Goal: Transaction & Acquisition: Purchase product/service

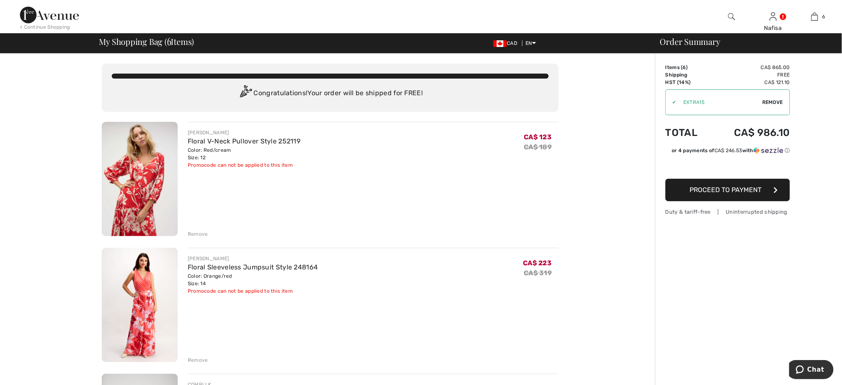
click at [57, 7] on img at bounding box center [49, 15] width 59 height 17
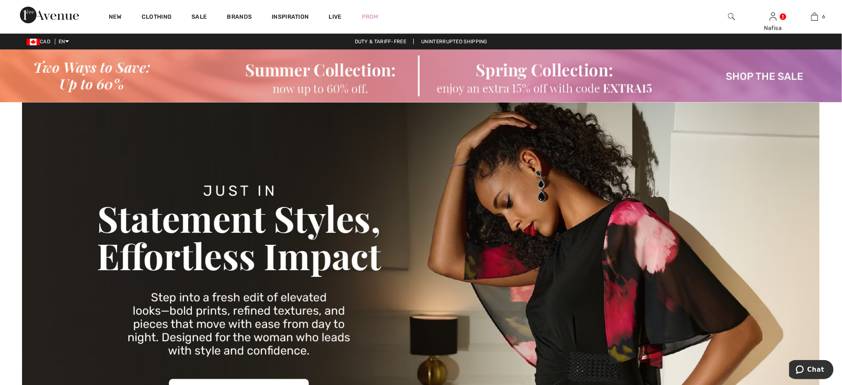
checkbox input "true"
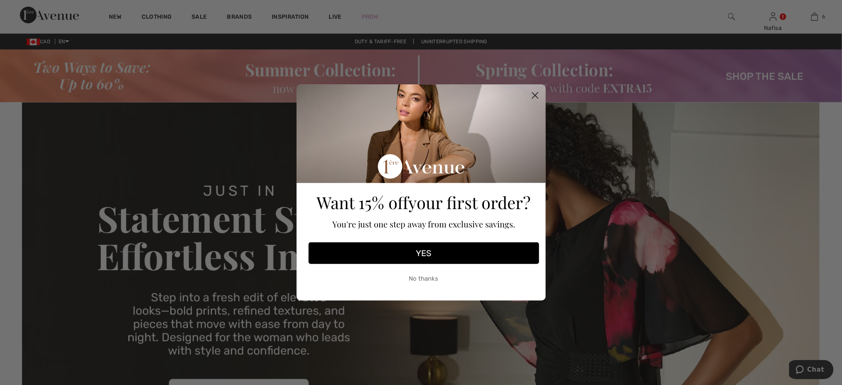
click at [424, 251] on button "YES" at bounding box center [424, 253] width 231 height 22
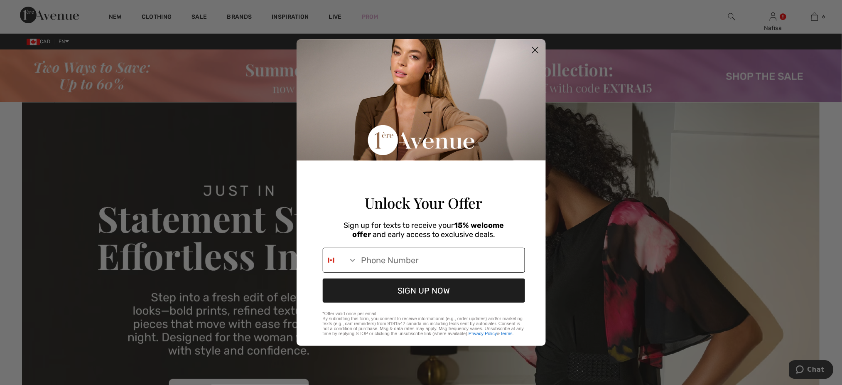
click at [428, 266] on input "Phone Number" at bounding box center [440, 260] width 167 height 24
type input "1-902-870-7439"
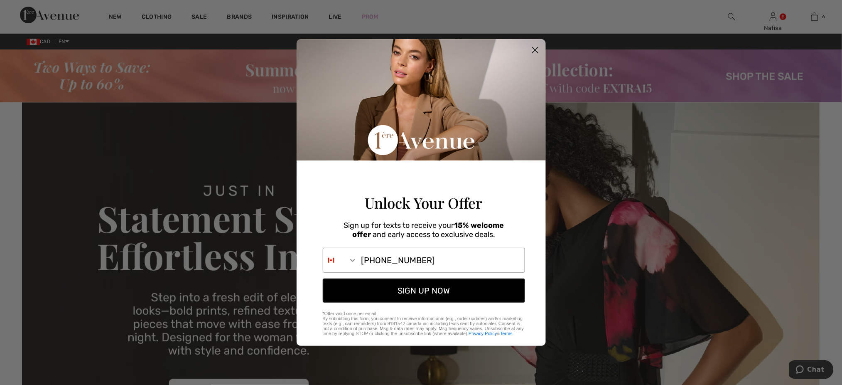
click at [433, 298] on button "SIGN UP NOW" at bounding box center [424, 290] width 202 height 24
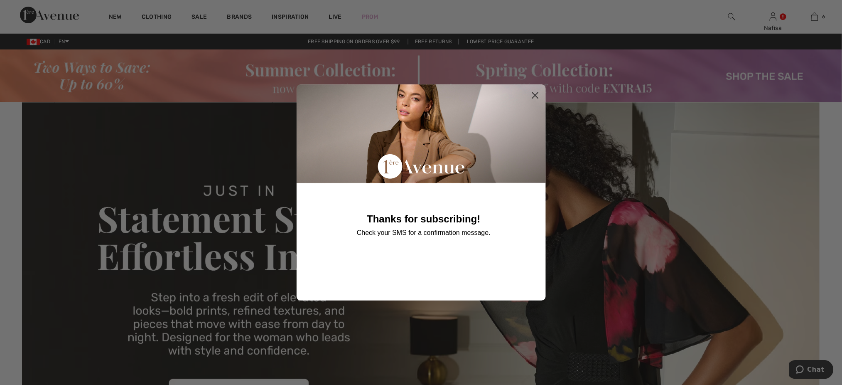
click at [535, 95] on circle "Close dialog" at bounding box center [535, 96] width 14 height 14
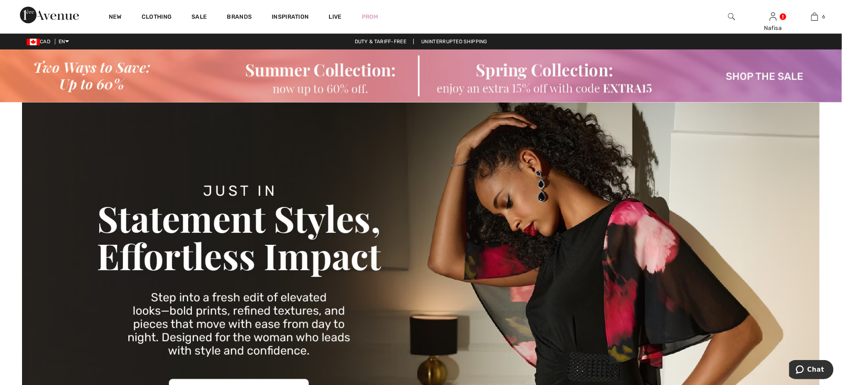
click at [765, 81] on img at bounding box center [421, 75] width 842 height 53
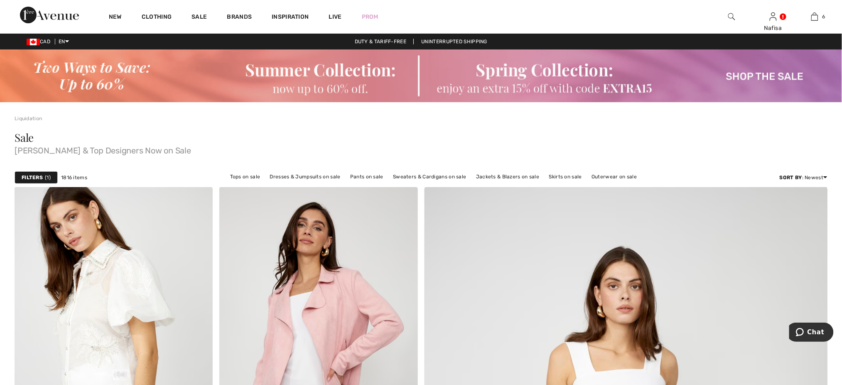
click at [647, 148] on span "Joseph Ribkoff & Top Designers Now on Sale" at bounding box center [421, 149] width 813 height 12
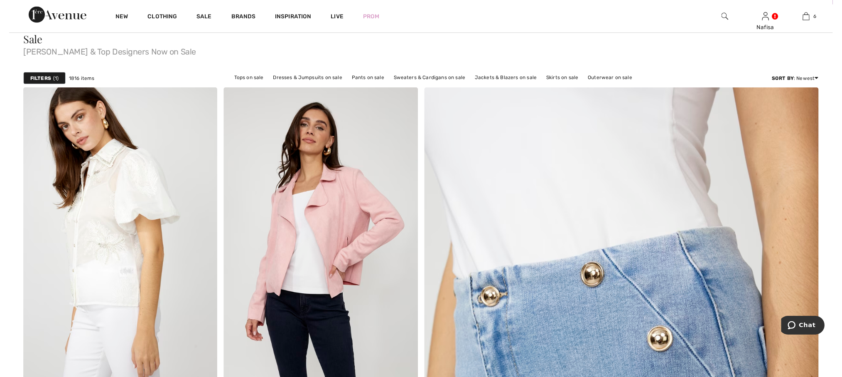
scroll to position [22, 0]
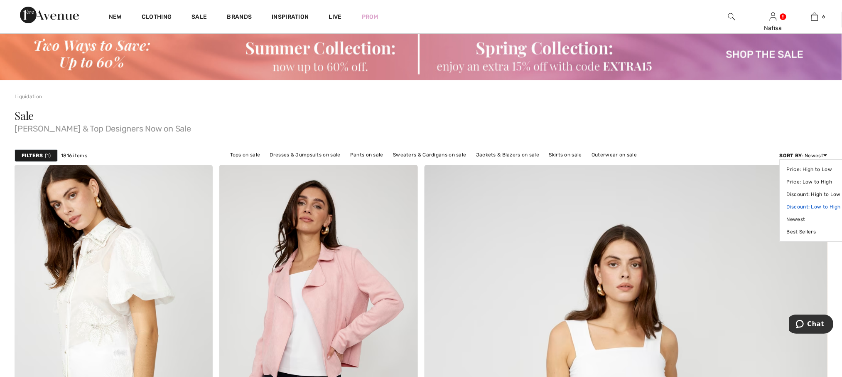
click at [827, 207] on link "Discount: Low to High" at bounding box center [814, 206] width 54 height 12
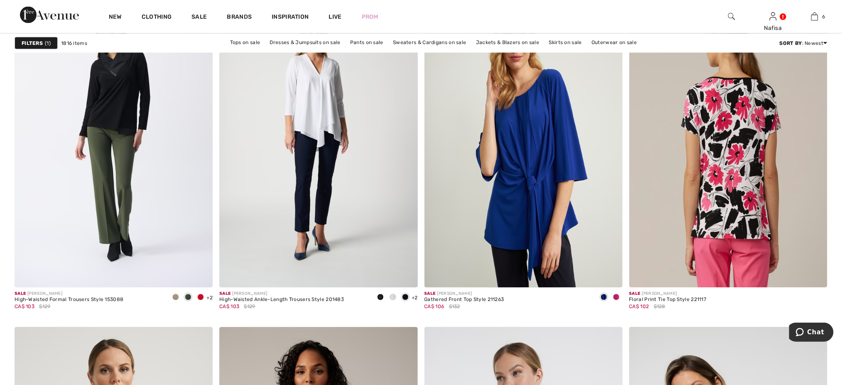
scroll to position [1729, 0]
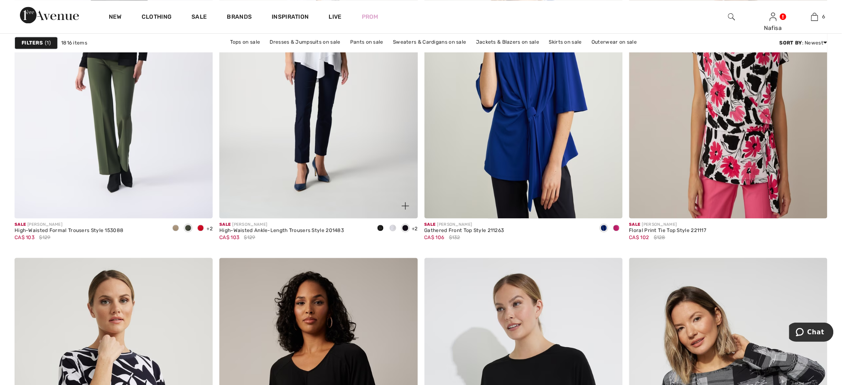
click at [405, 207] on img at bounding box center [405, 205] width 7 height 7
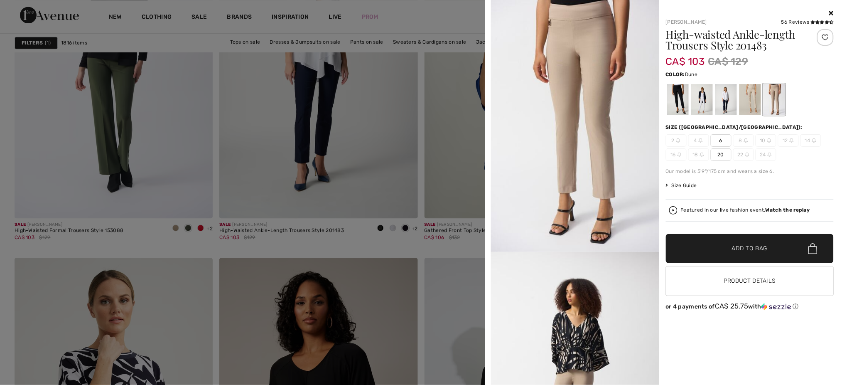
click at [408, 245] on div at bounding box center [421, 192] width 842 height 385
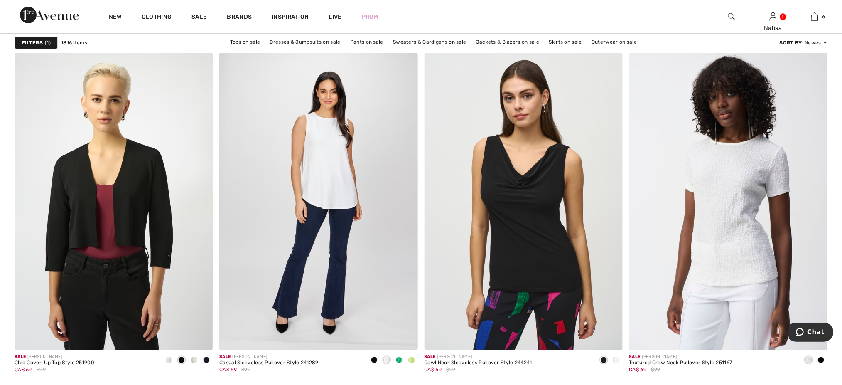
scroll to position [3436, 0]
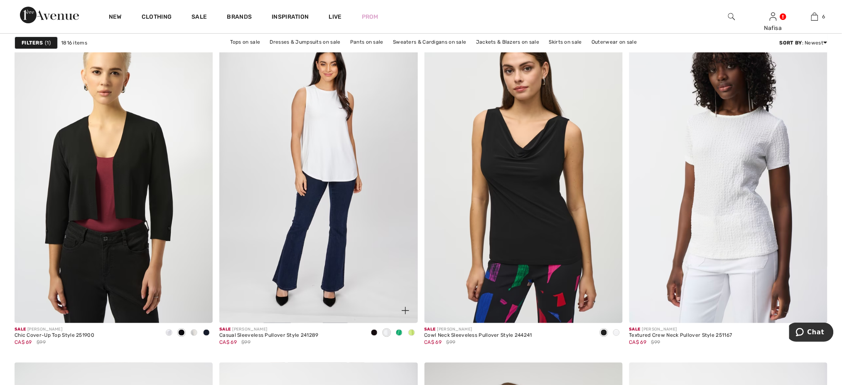
click at [400, 332] on span at bounding box center [399, 332] width 7 height 7
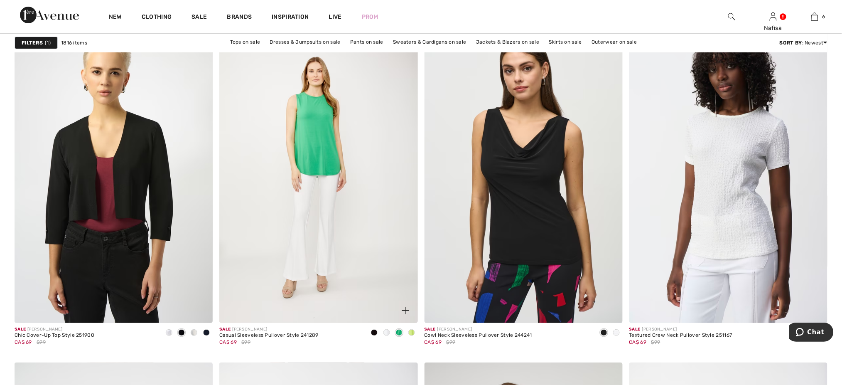
click at [404, 310] on img at bounding box center [405, 310] width 7 height 7
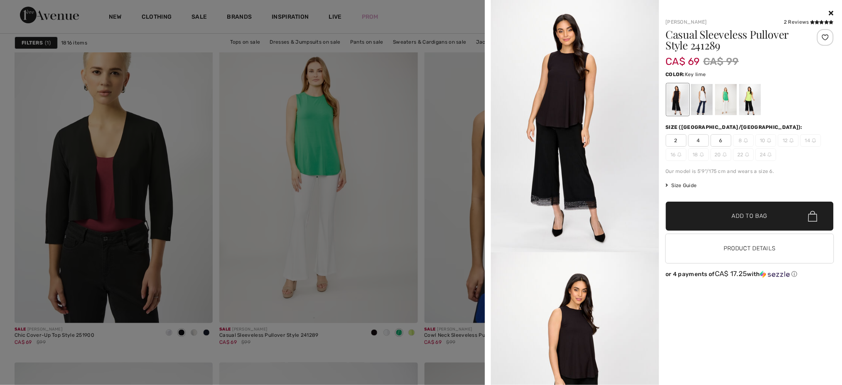
click at [747, 101] on div at bounding box center [750, 99] width 22 height 31
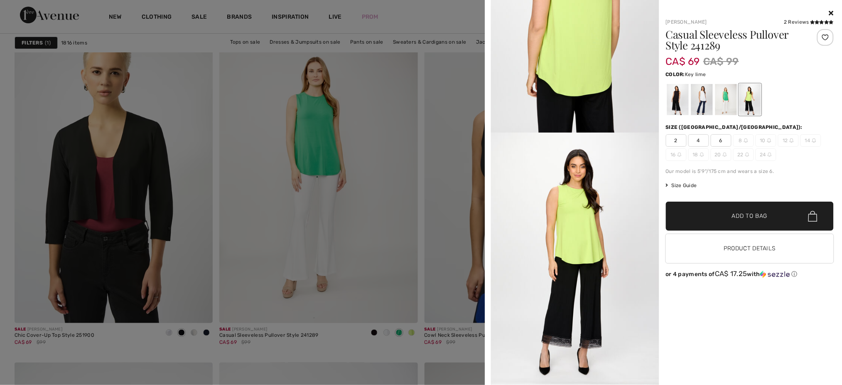
scroll to position [1128, 0]
click at [417, 359] on div at bounding box center [421, 192] width 842 height 385
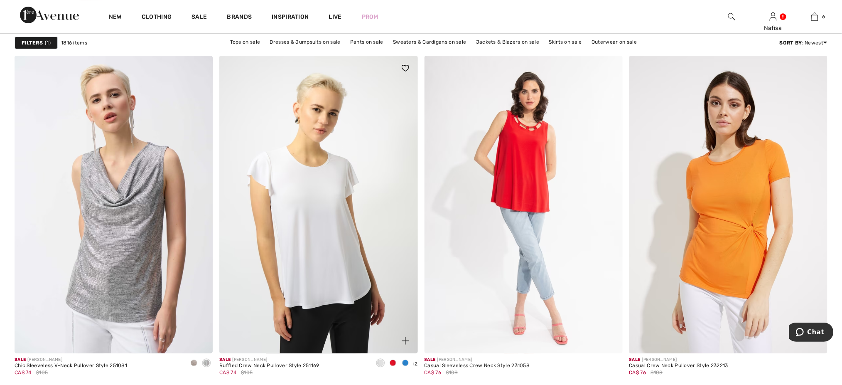
scroll to position [4544, 0]
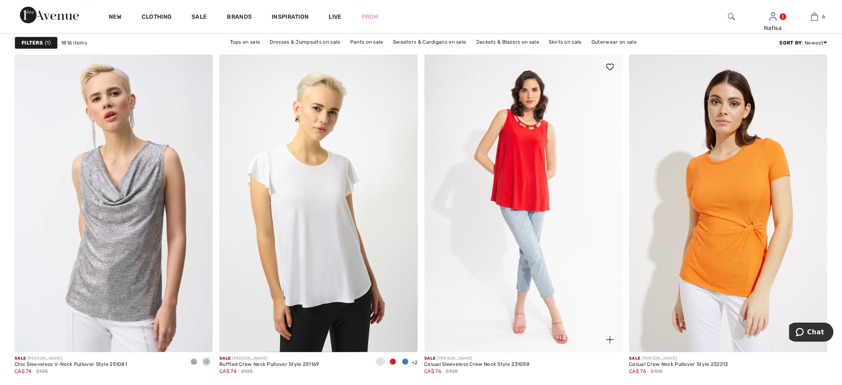
click at [612, 340] on img at bounding box center [610, 339] width 7 height 7
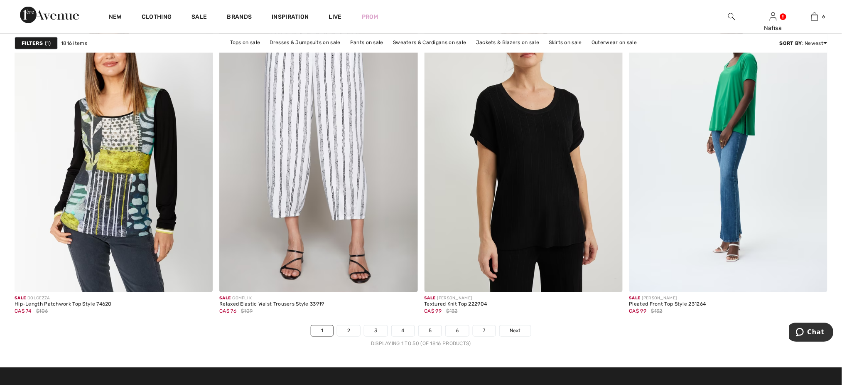
scroll to position [5125, 0]
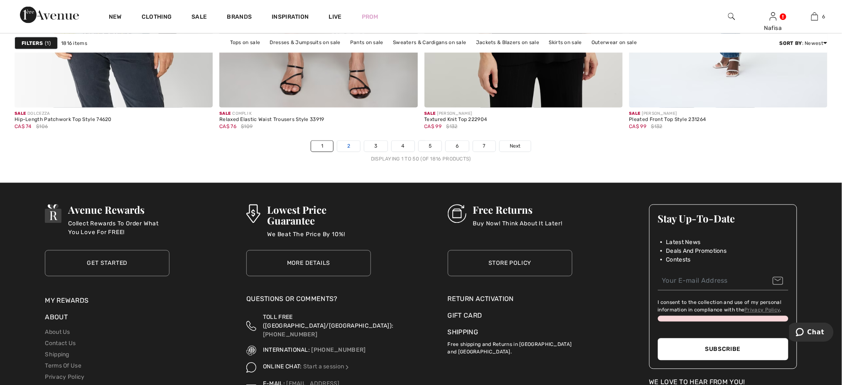
click at [348, 144] on link "2" at bounding box center [348, 146] width 23 height 11
click at [346, 148] on link "2" at bounding box center [348, 146] width 23 height 11
